Goal: Information Seeking & Learning: Learn about a topic

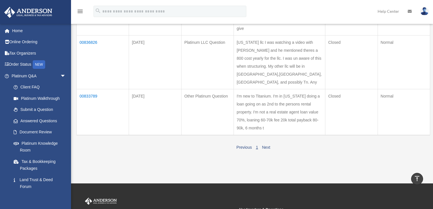
scroll to position [300, 0]
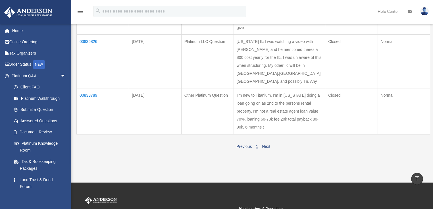
click at [92, 34] on td "00837152" at bounding box center [103, 12] width 52 height 46
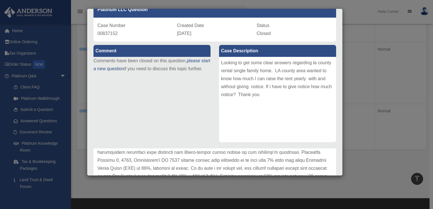
scroll to position [1, 0]
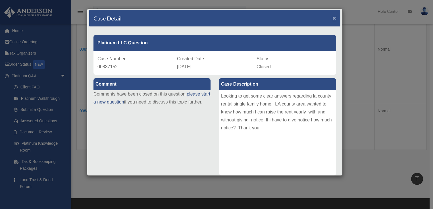
click at [332, 18] on span "×" at bounding box center [334, 18] width 4 height 7
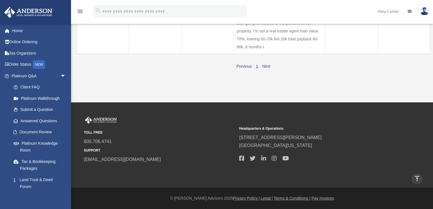
scroll to position [404, 0]
click at [84, 54] on td "00833789" at bounding box center [103, 31] width 52 height 46
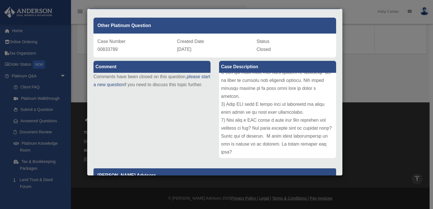
scroll to position [13, 0]
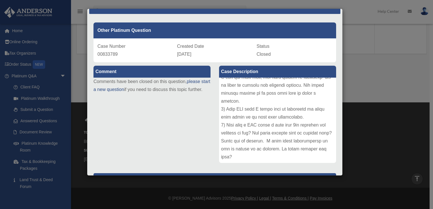
click at [22, 76] on div "Case Detail × Other Platinum Question Case Number 00833789 Created Date January…" at bounding box center [216, 104] width 433 height 209
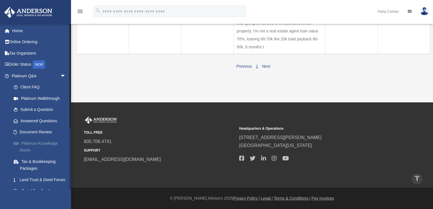
click at [39, 145] on link "Platinum Knowledge Room" at bounding box center [41, 147] width 66 height 18
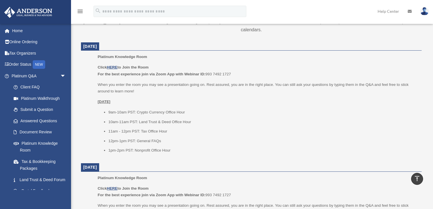
scroll to position [216, 0]
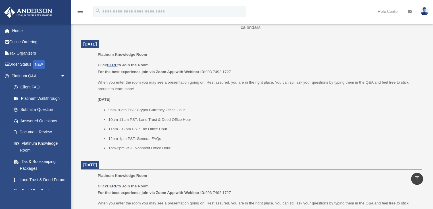
click at [116, 184] on u "HERE" at bounding box center [112, 186] width 11 height 4
